Goal: Task Accomplishment & Management: Manage account settings

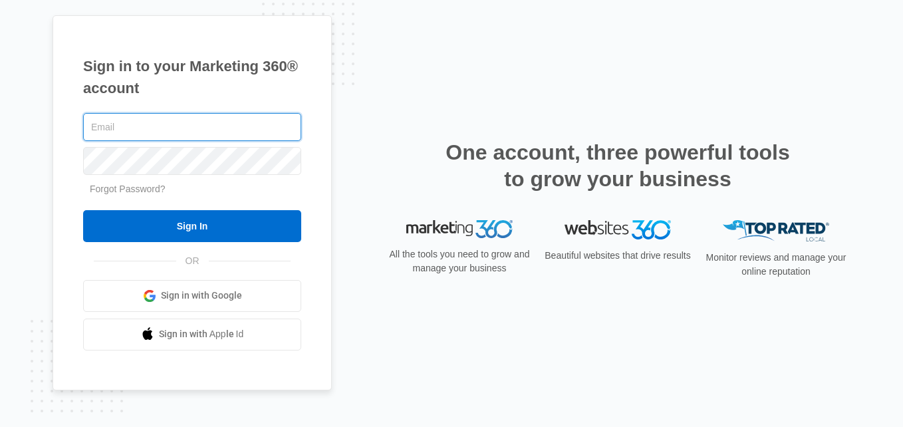
click at [241, 133] on input "text" at bounding box center [192, 127] width 218 height 28
type input "a"
type input "[EMAIL_ADDRESS][DOMAIN_NAME]"
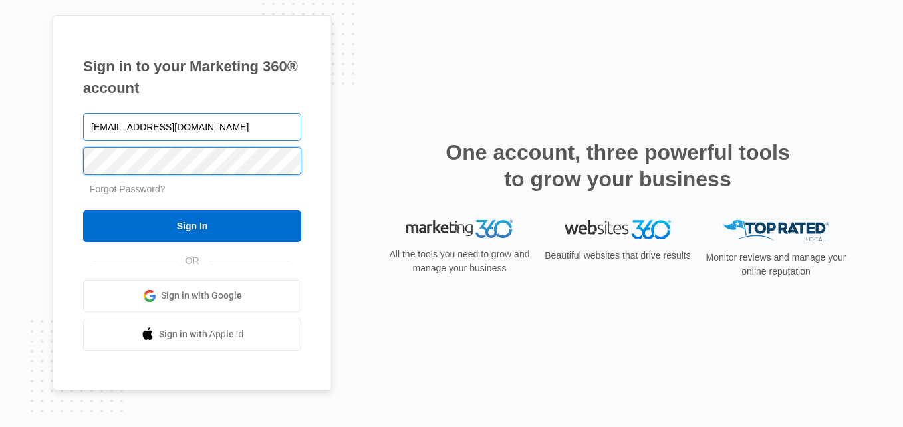
click at [83, 210] on input "Sign In" at bounding box center [192, 226] width 218 height 32
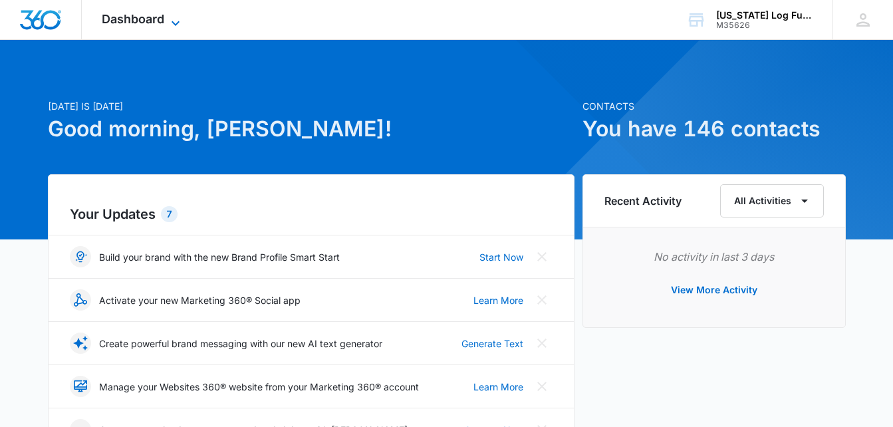
click at [157, 24] on span "Dashboard" at bounding box center [133, 19] width 63 height 14
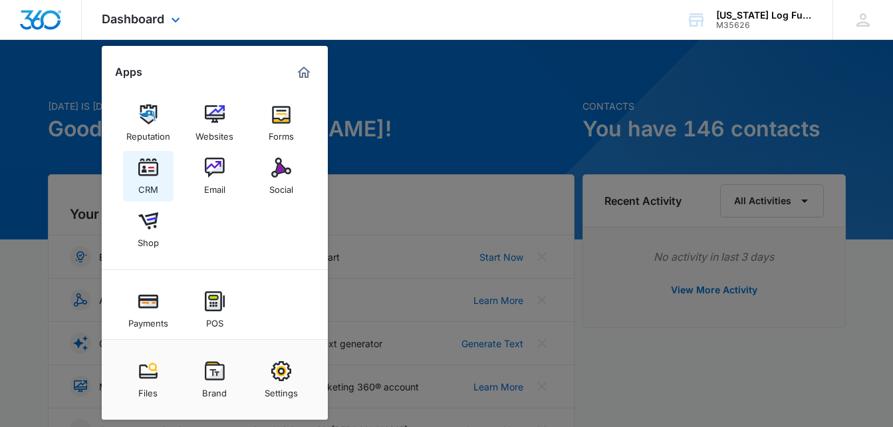
click at [139, 178] on div "CRM" at bounding box center [148, 186] width 20 height 17
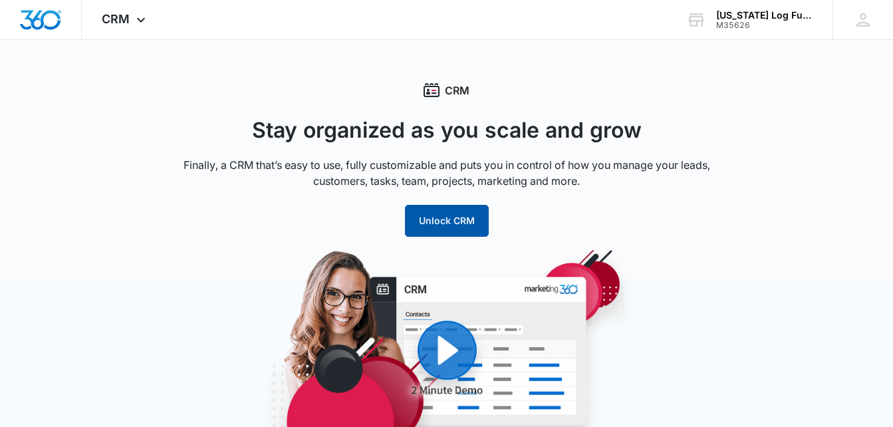
click at [469, 216] on button "Unlock CRM" at bounding box center [447, 221] width 84 height 32
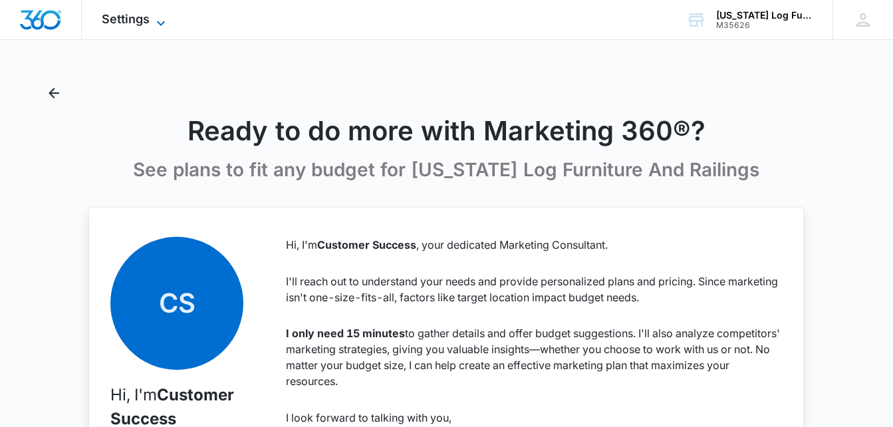
click at [156, 17] on icon at bounding box center [161, 23] width 16 height 16
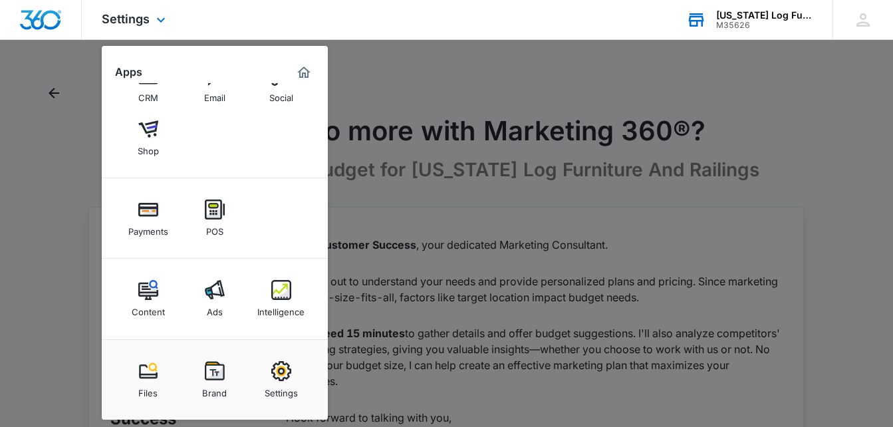
click at [744, 21] on div "M35626" at bounding box center [764, 25] width 97 height 9
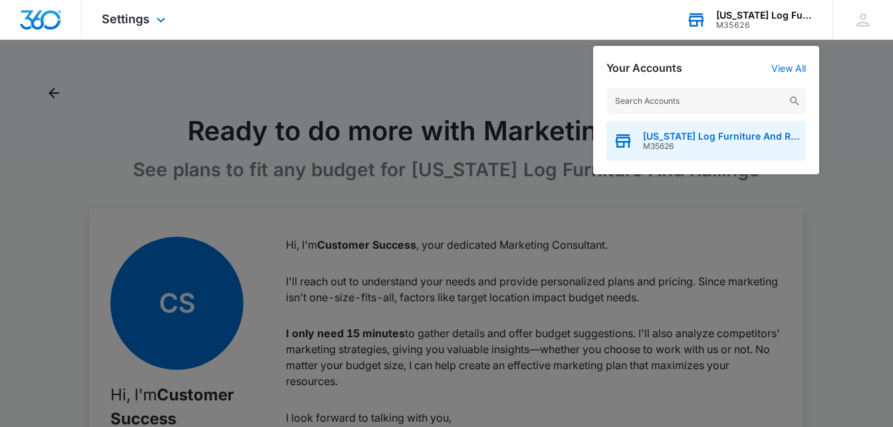
click at [688, 143] on span "M35626" at bounding box center [721, 146] width 156 height 9
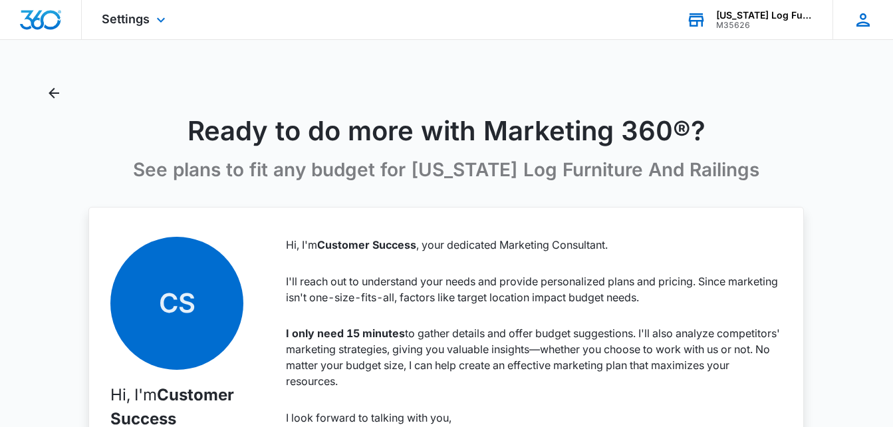
click at [863, 19] on icon at bounding box center [863, 19] width 13 height 13
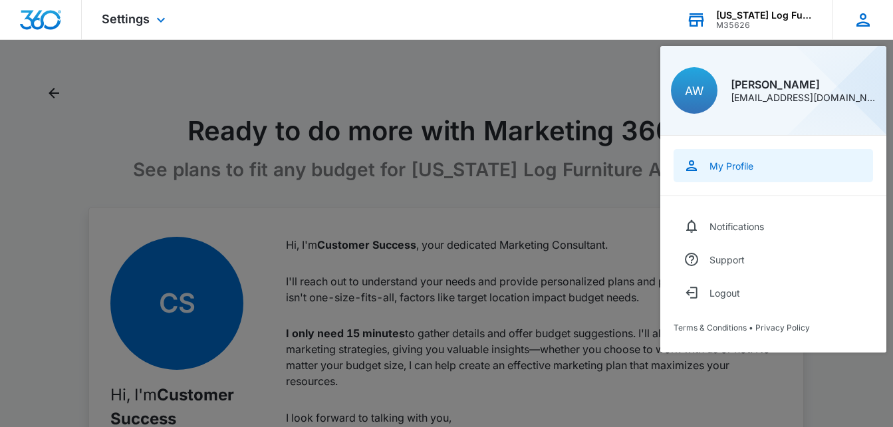
click at [725, 164] on div "My Profile" at bounding box center [732, 165] width 44 height 11
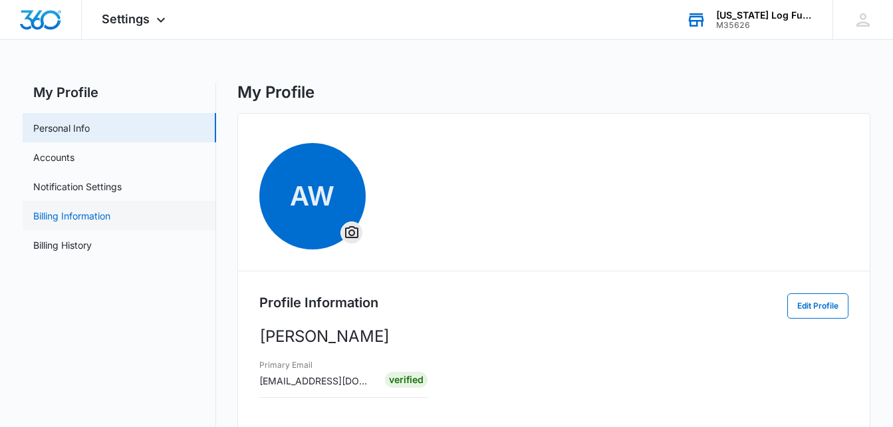
click at [79, 221] on link "Billing Information" at bounding box center [71, 216] width 77 height 14
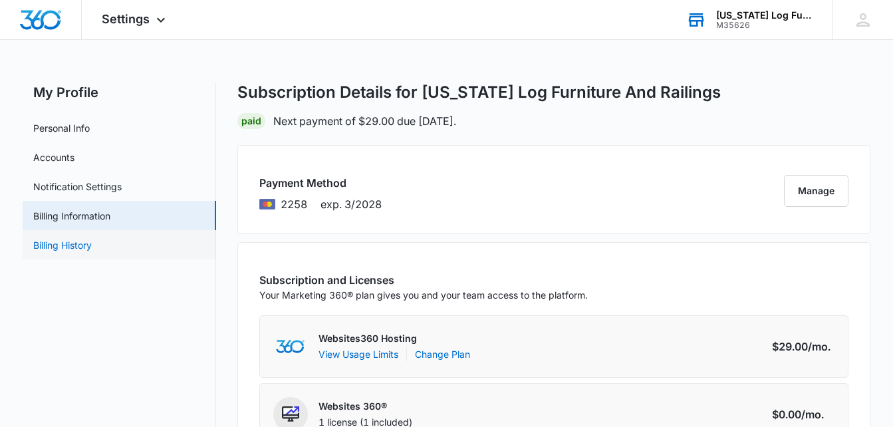
click at [84, 252] on link "Billing History" at bounding box center [62, 245] width 59 height 14
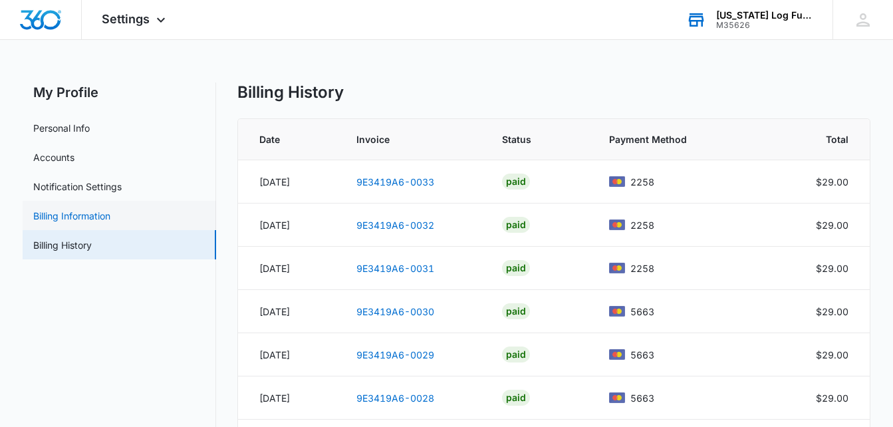
click at [76, 211] on link "Billing Information" at bounding box center [71, 216] width 77 height 14
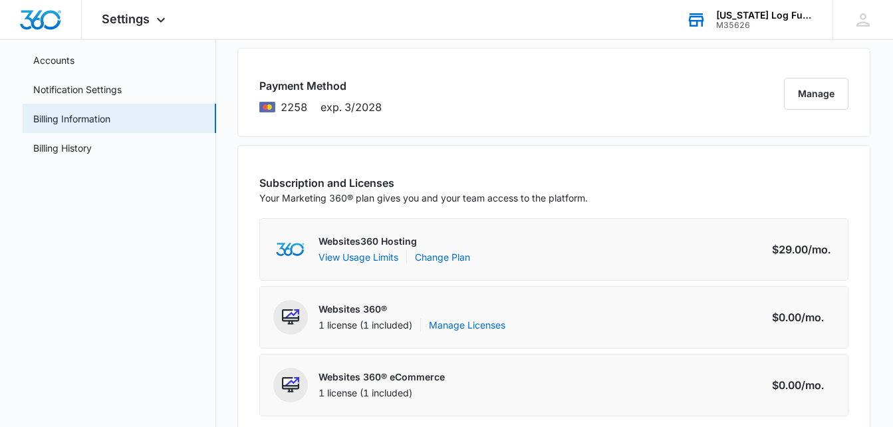
scroll to position [67, 0]
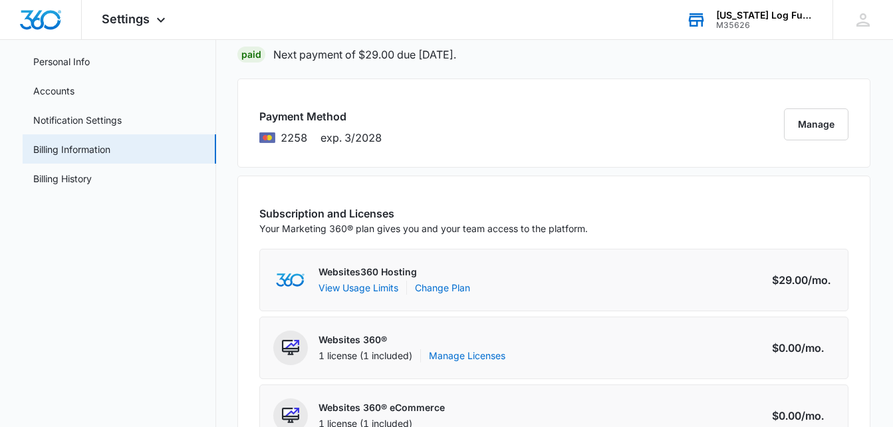
click at [255, 316] on div "Subscription and Licenses Your Marketing 360® plan gives you and your team acce…" at bounding box center [554, 325] width 634 height 299
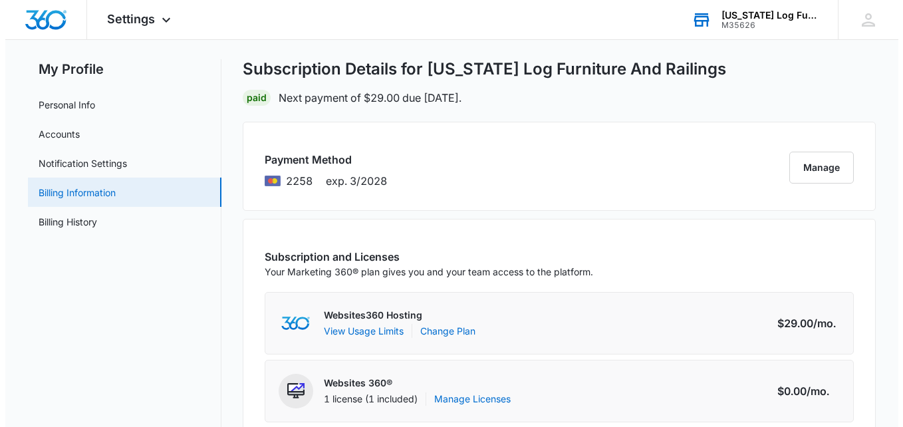
scroll to position [0, 0]
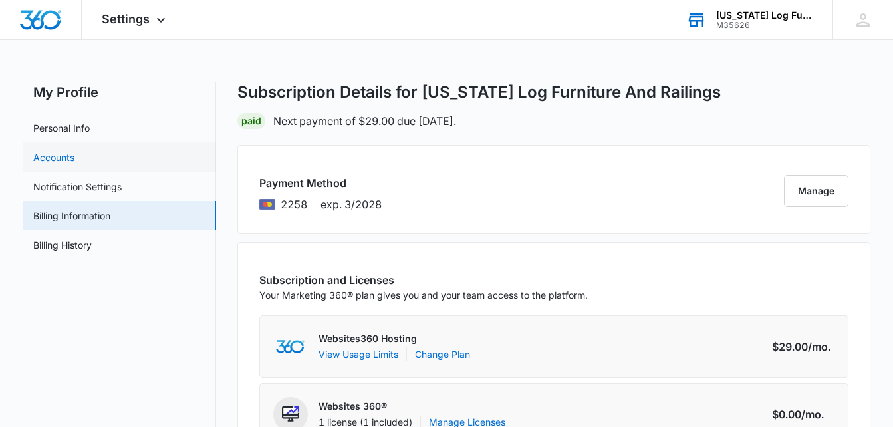
click at [54, 154] on link "Accounts" at bounding box center [53, 157] width 41 height 14
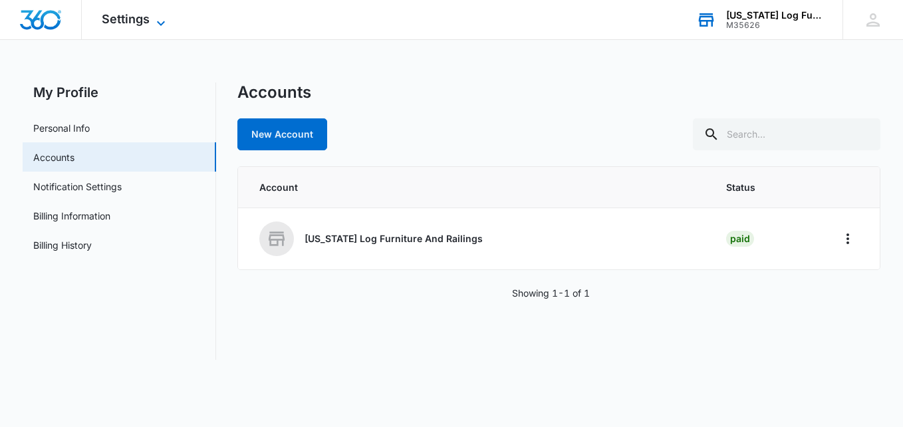
click at [158, 15] on icon at bounding box center [161, 23] width 16 height 16
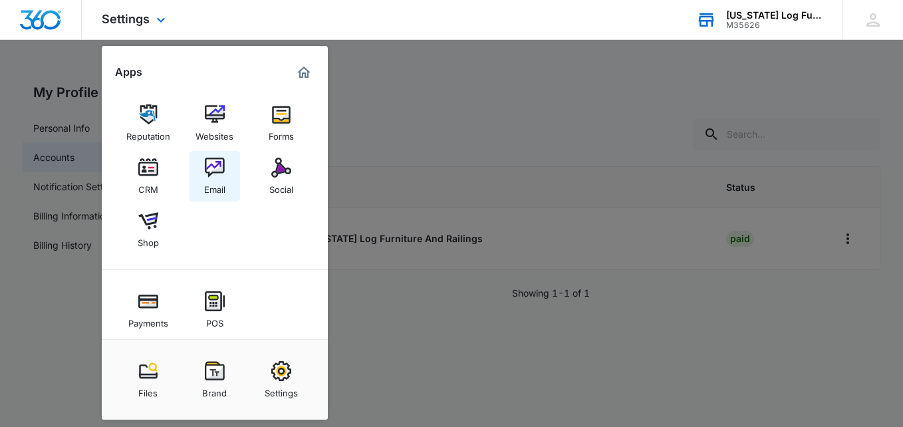
click at [223, 170] on img at bounding box center [215, 168] width 20 height 20
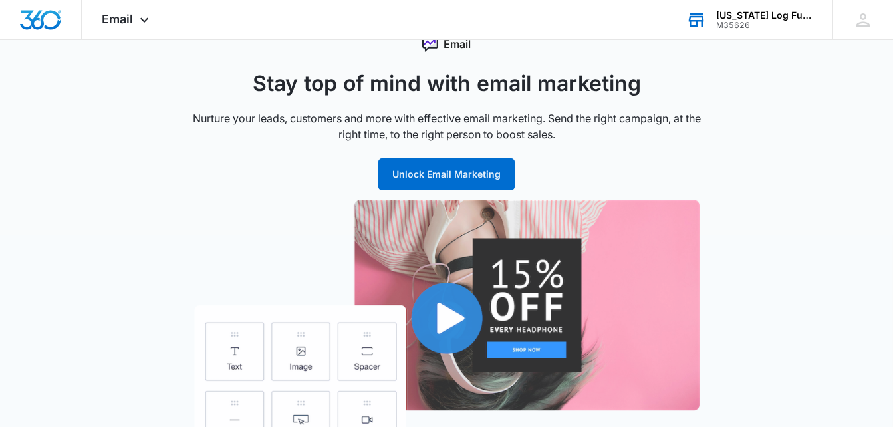
scroll to position [67, 0]
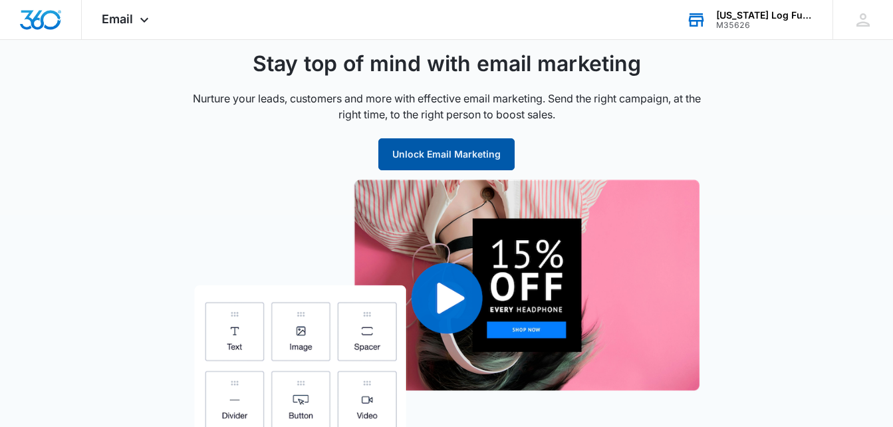
click at [462, 150] on button "Unlock Email Marketing" at bounding box center [446, 154] width 136 height 32
